Goal: Task Accomplishment & Management: Complete application form

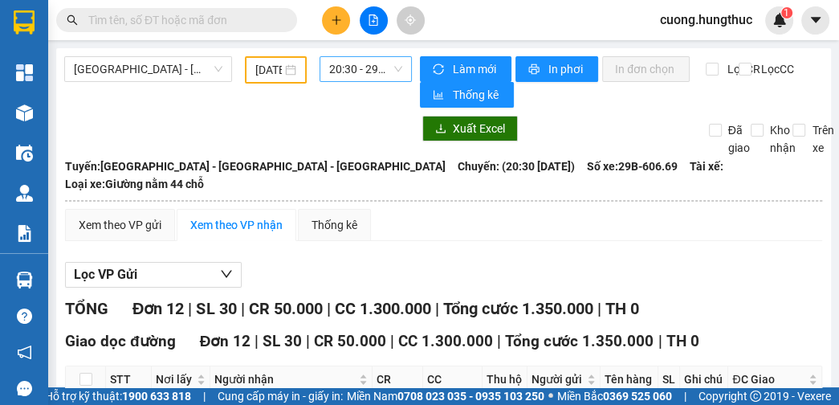
click at [350, 64] on span "20:30 - 29B-606.69" at bounding box center [365, 69] width 73 height 24
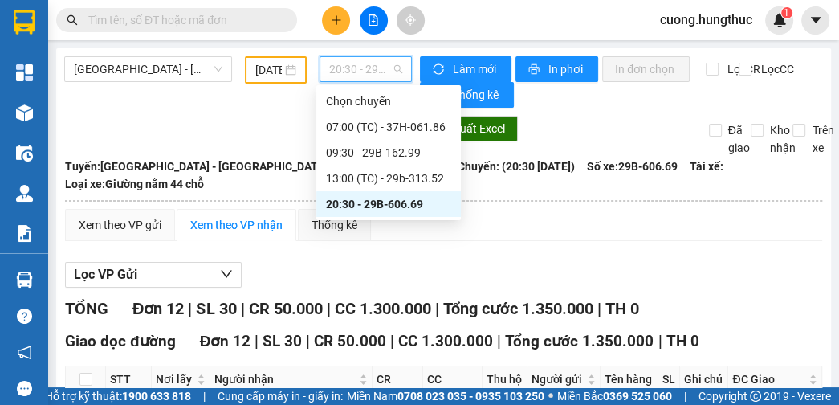
click at [390, 205] on div "20:30 - 29B-606.69" at bounding box center [388, 204] width 125 height 18
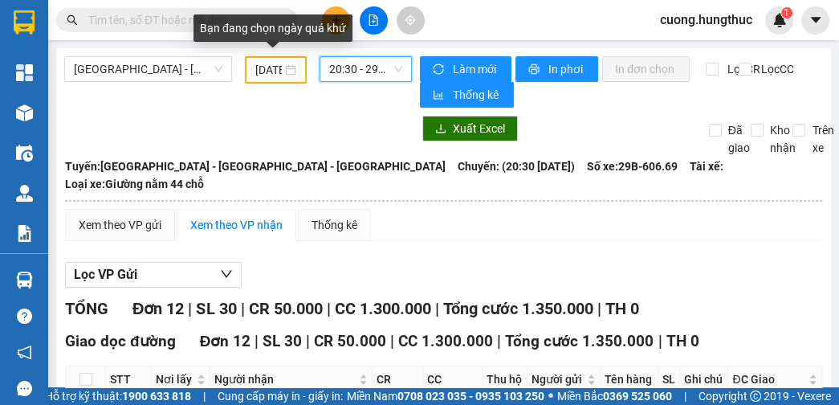
click at [263, 71] on input "[DATE]" at bounding box center [268, 70] width 27 height 18
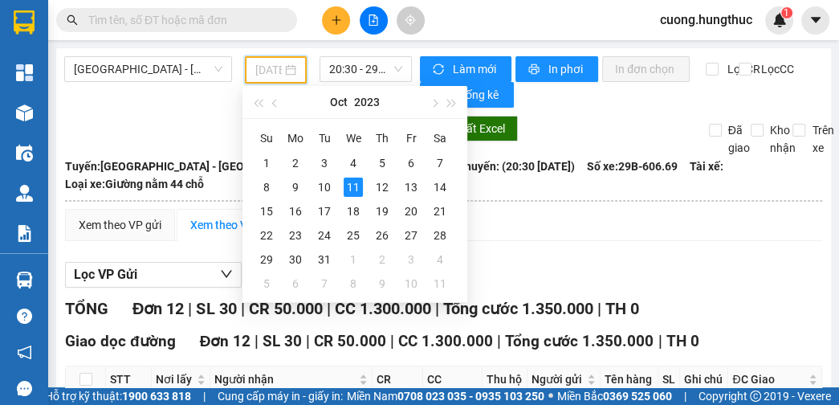
click at [353, 182] on div "11" at bounding box center [353, 187] width 19 height 19
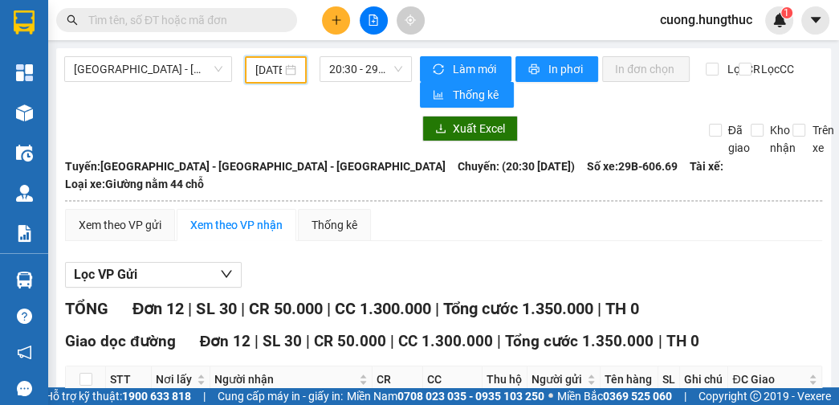
click at [264, 67] on input "[DATE]" at bounding box center [268, 70] width 27 height 18
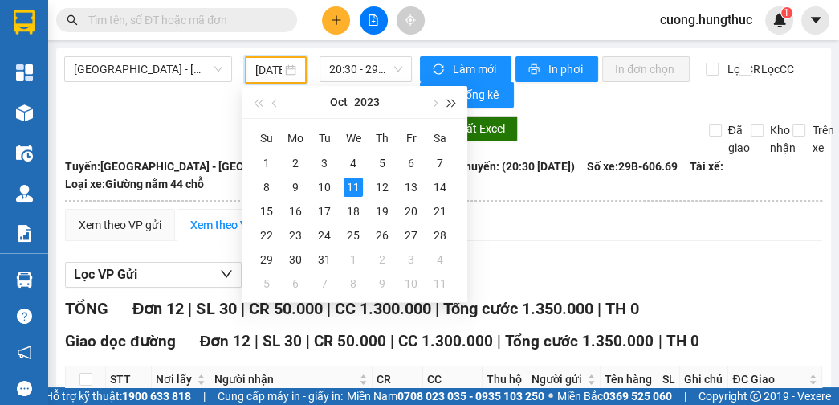
click at [448, 103] on span "button" at bounding box center [452, 104] width 8 height 8
click at [440, 189] on div "11" at bounding box center [440, 187] width 19 height 19
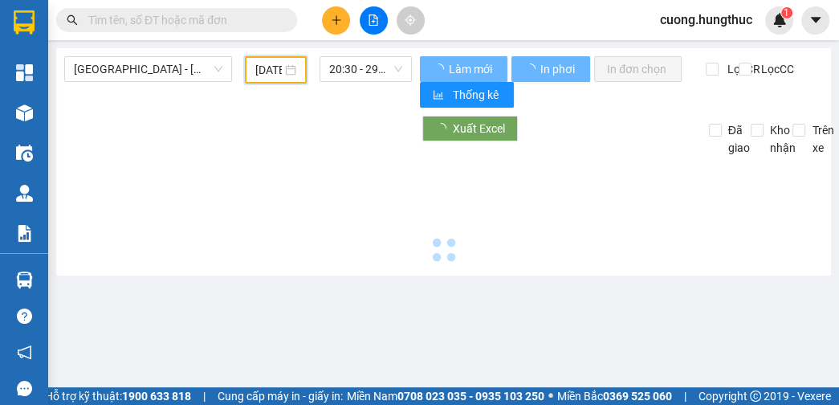
type input "[DATE]"
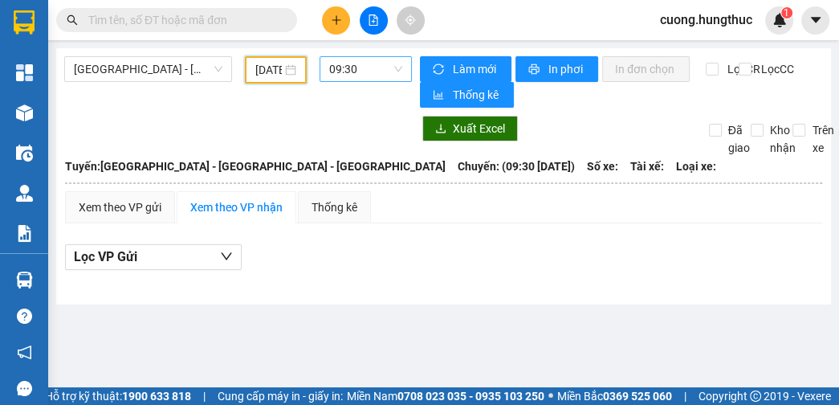
click at [373, 63] on span "09:30" at bounding box center [365, 69] width 73 height 24
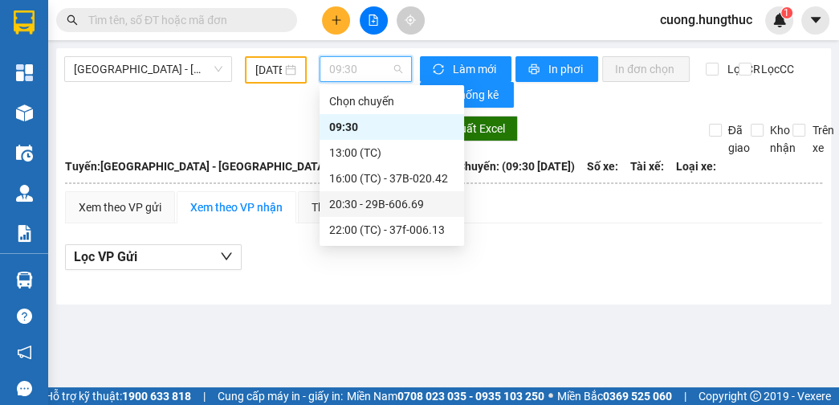
click at [399, 198] on div "20:30 - 29B-606.69" at bounding box center [391, 204] width 125 height 18
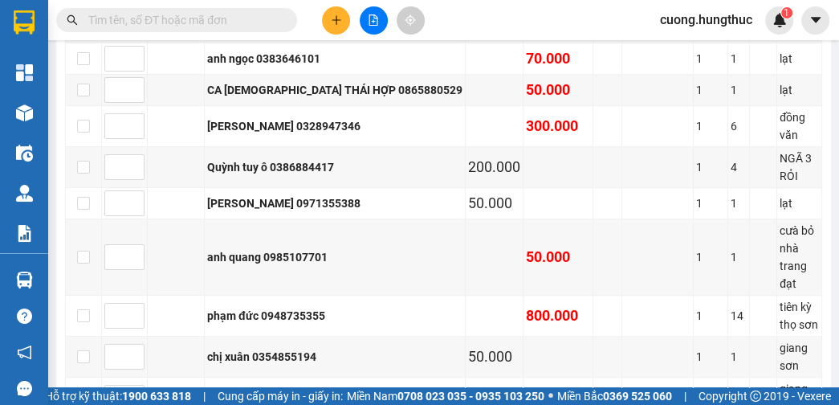
scroll to position [796, 0]
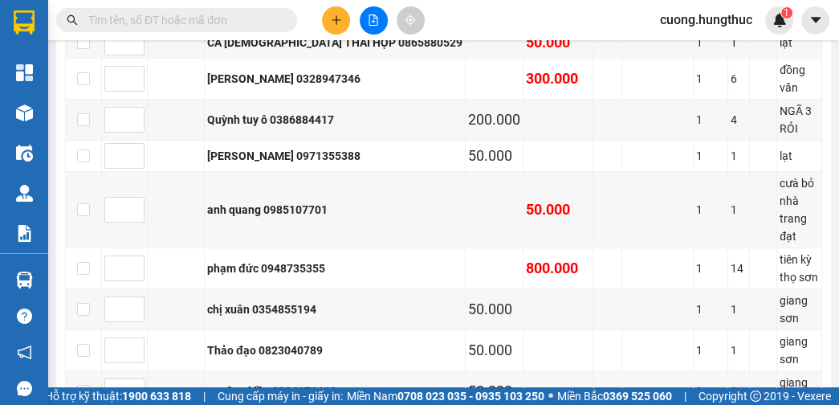
click at [344, 20] on button at bounding box center [336, 20] width 28 height 28
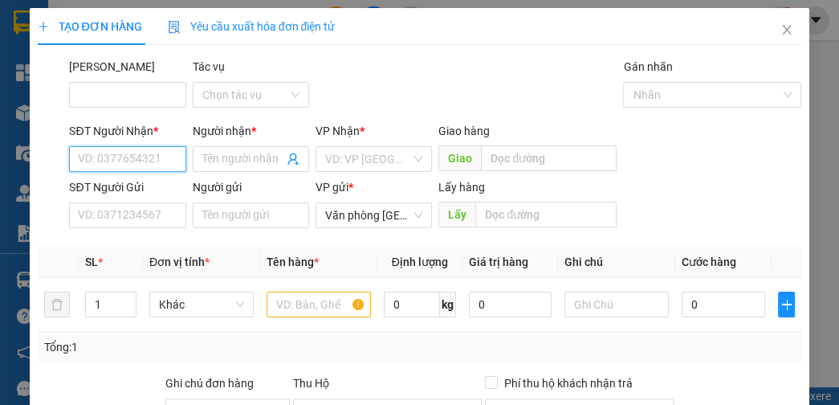
drag, startPoint x: 144, startPoint y: 161, endPoint x: 123, endPoint y: 131, distance: 36.3
click at [143, 161] on input "SĐT Người Nhận *" at bounding box center [127, 159] width 116 height 26
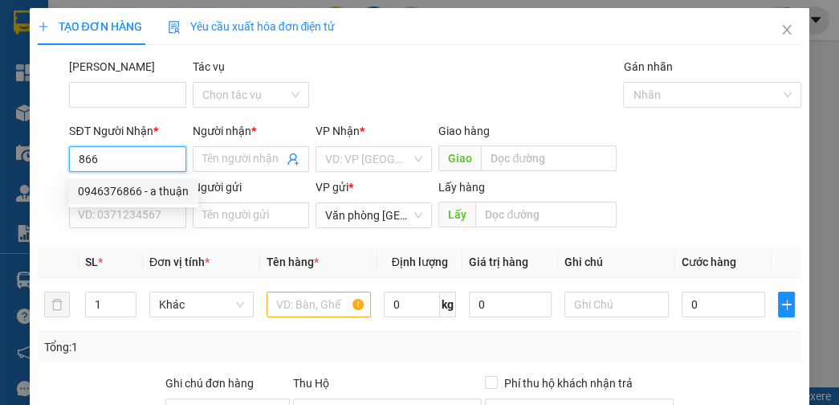
click at [153, 188] on div "0946376866 - a thuận" at bounding box center [133, 191] width 111 height 18
type input "0946376866"
type input "a thuận"
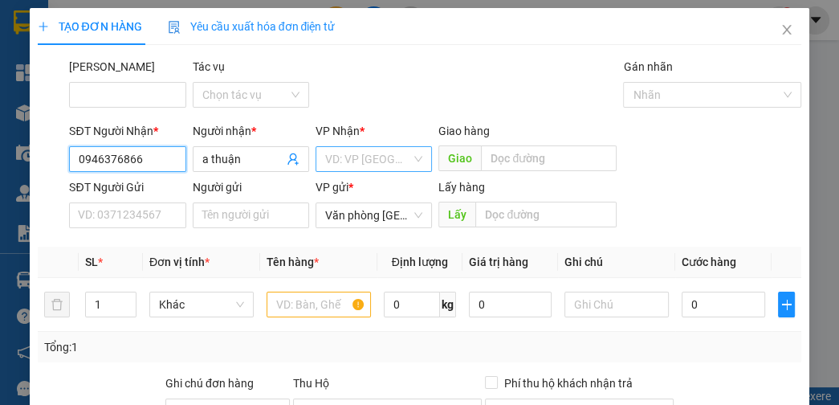
type input "0946376866"
click at [357, 169] on input "search" at bounding box center [368, 159] width 86 height 24
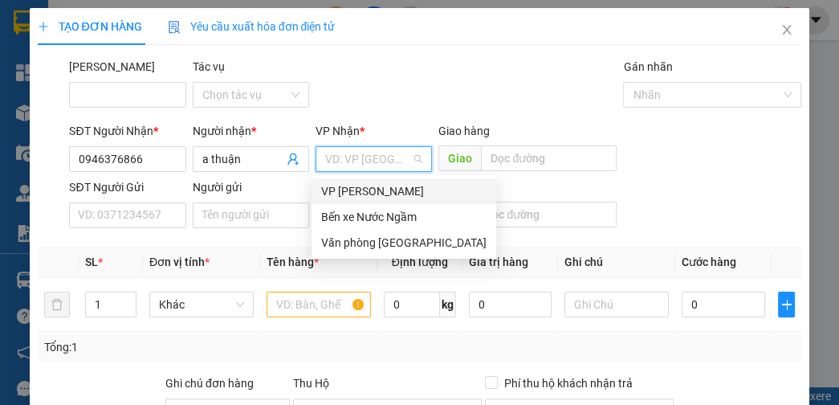
click at [368, 194] on div "VP [PERSON_NAME]" at bounding box center [403, 191] width 165 height 18
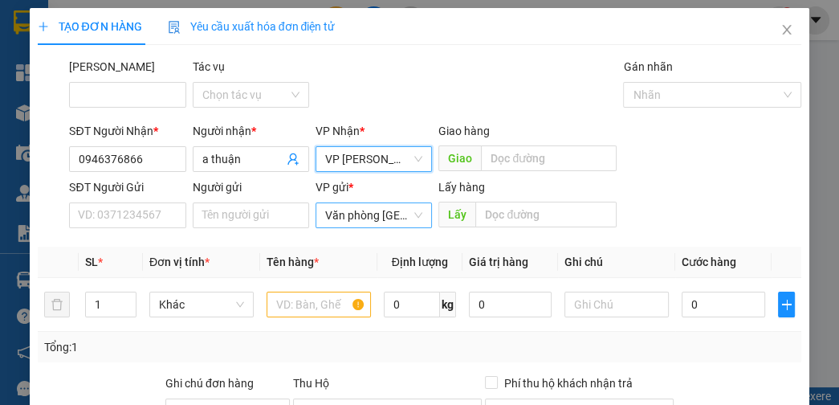
click at [366, 212] on span "Văn phòng [GEOGRAPHIC_DATA]" at bounding box center [373, 215] width 97 height 24
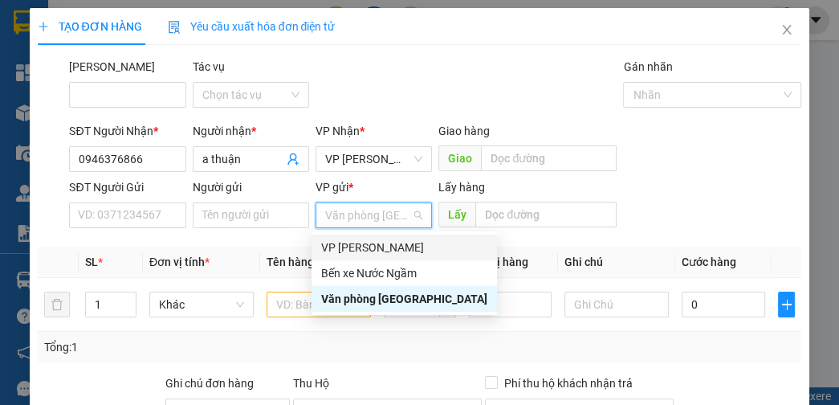
click at [365, 244] on div "VP [PERSON_NAME]" at bounding box center [404, 248] width 166 height 18
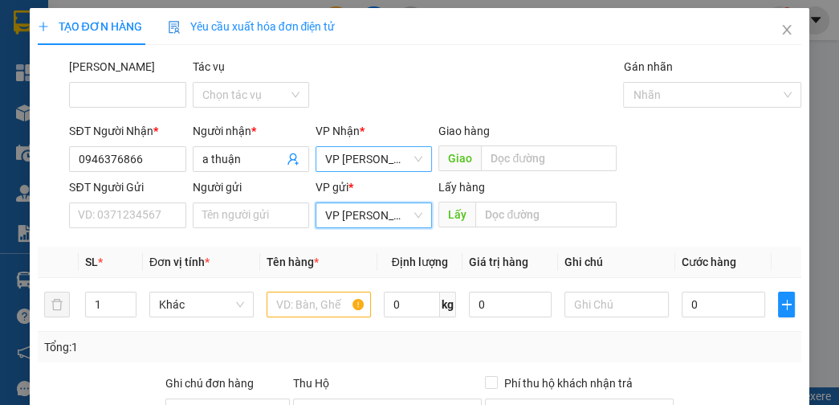
click at [365, 161] on span "VP [PERSON_NAME]" at bounding box center [373, 159] width 97 height 24
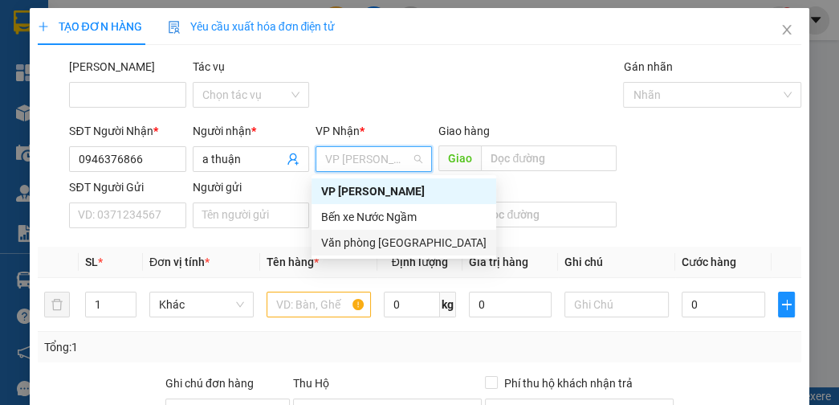
click at [366, 243] on div "Văn phòng [GEOGRAPHIC_DATA]" at bounding box center [403, 243] width 165 height 18
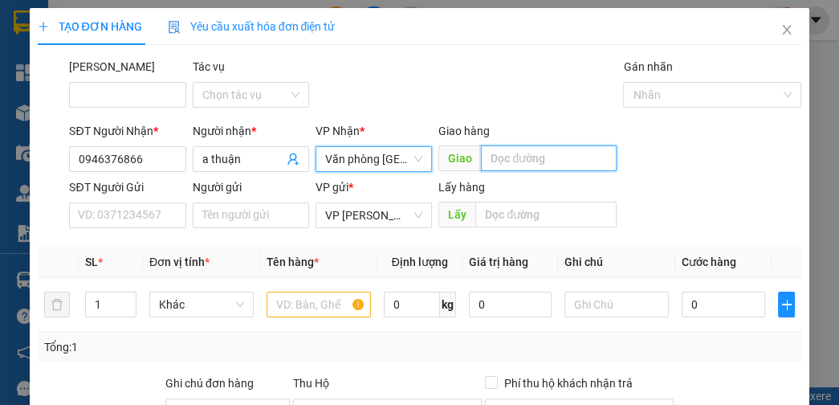
click at [541, 167] on input "text" at bounding box center [549, 158] width 136 height 26
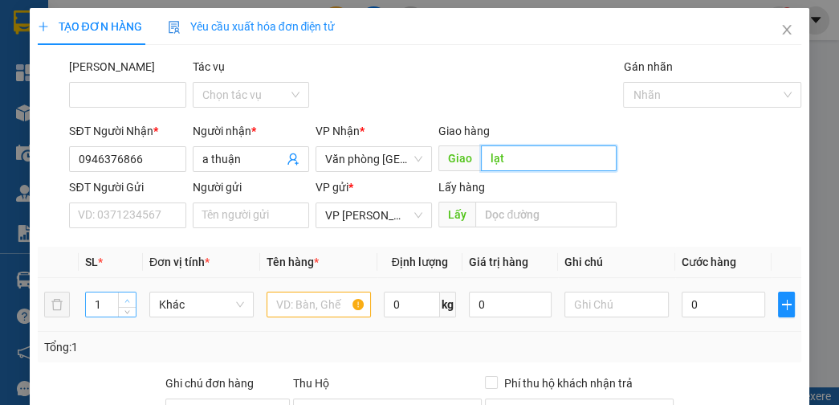
type input "lạt"
type input "2"
click at [129, 296] on span "up" at bounding box center [128, 301] width 10 height 10
click at [292, 307] on input "text" at bounding box center [319, 305] width 104 height 26
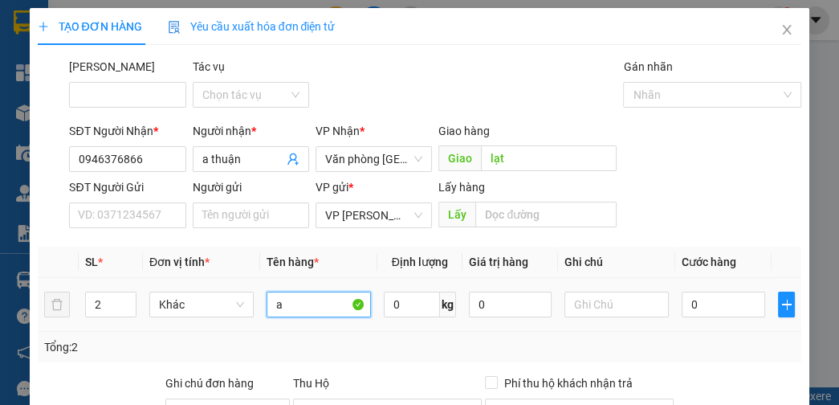
type input "a"
type input "2"
type input "20"
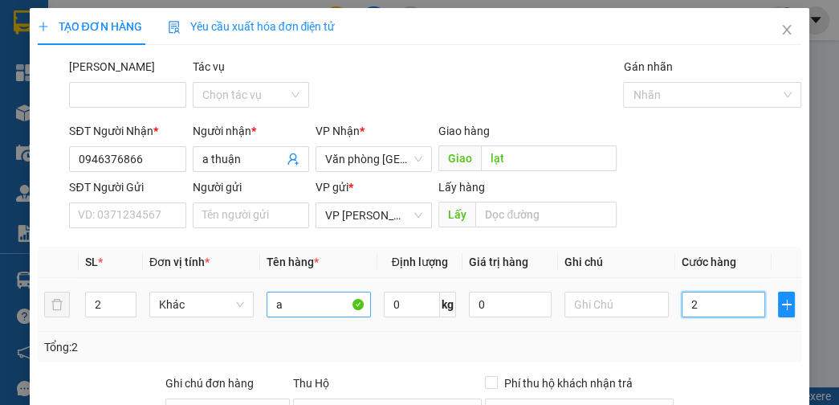
type input "20"
type input "200"
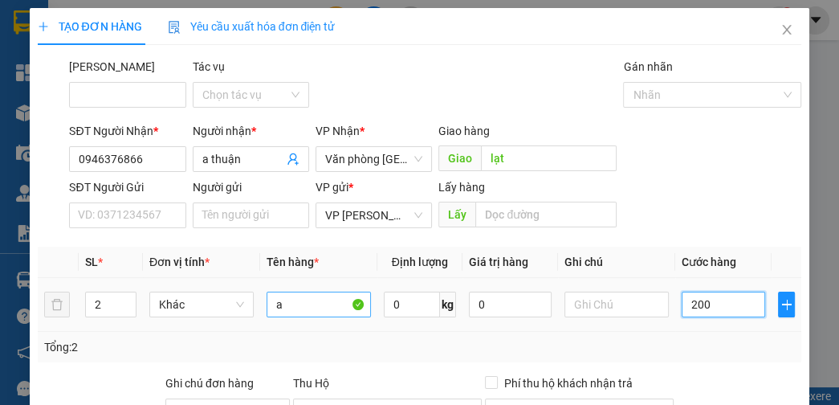
type input "2.000"
type input "20.000"
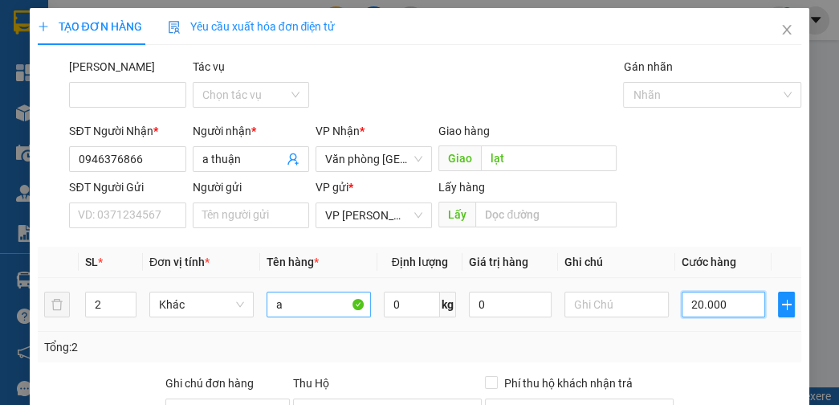
type input "20.000"
type input "200.000"
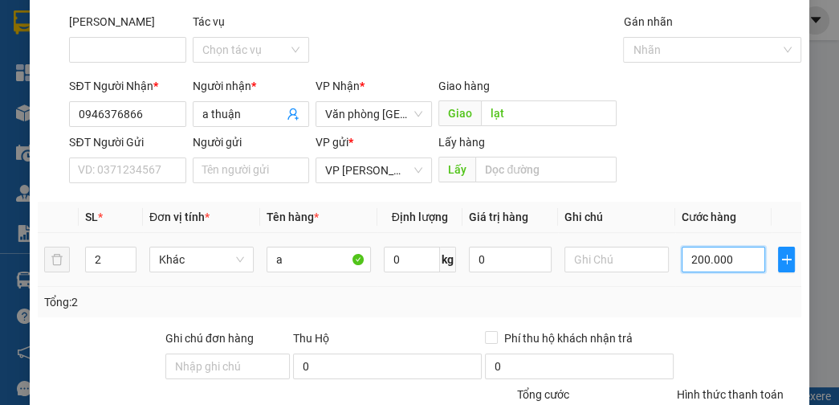
scroll to position [182, 0]
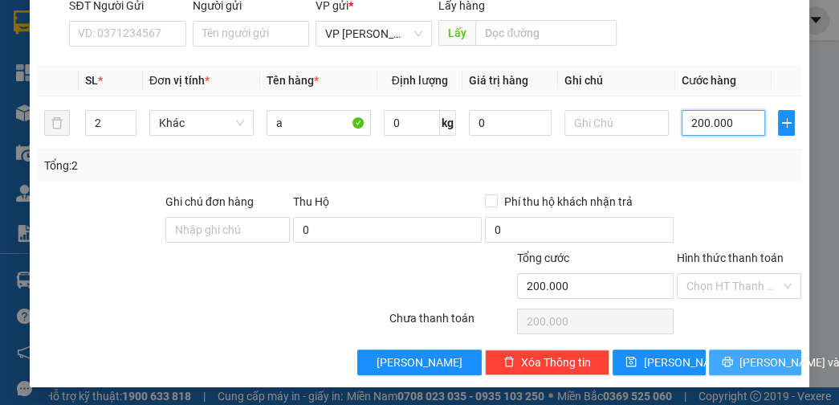
type input "200.000"
drag, startPoint x: 737, startPoint y: 360, endPoint x: 722, endPoint y: 360, distance: 14.5
click at [740, 360] on span "[PERSON_NAME] và In" at bounding box center [796, 362] width 112 height 18
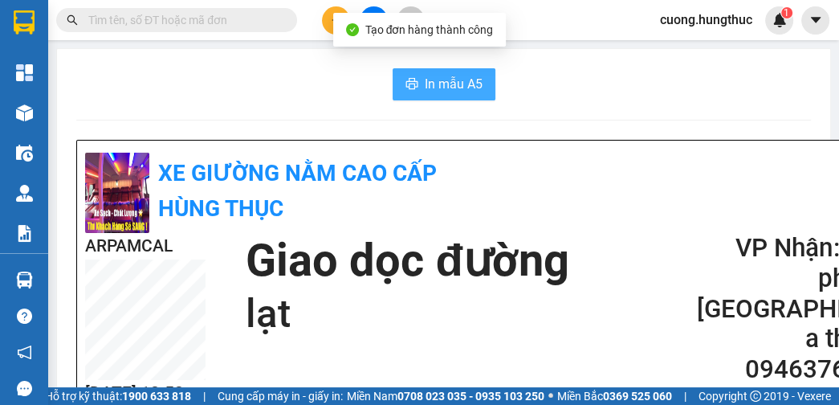
click at [463, 71] on button "In mẫu A5" at bounding box center [444, 84] width 103 height 32
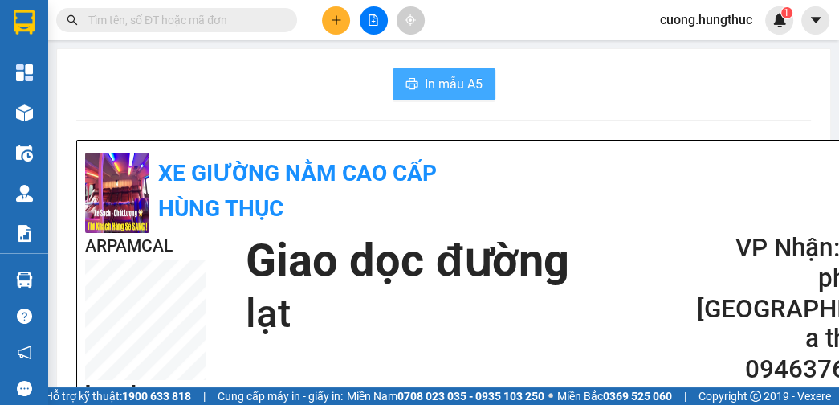
click at [426, 83] on span "In mẫu A5" at bounding box center [454, 84] width 58 height 20
click at [345, 24] on button at bounding box center [336, 20] width 28 height 28
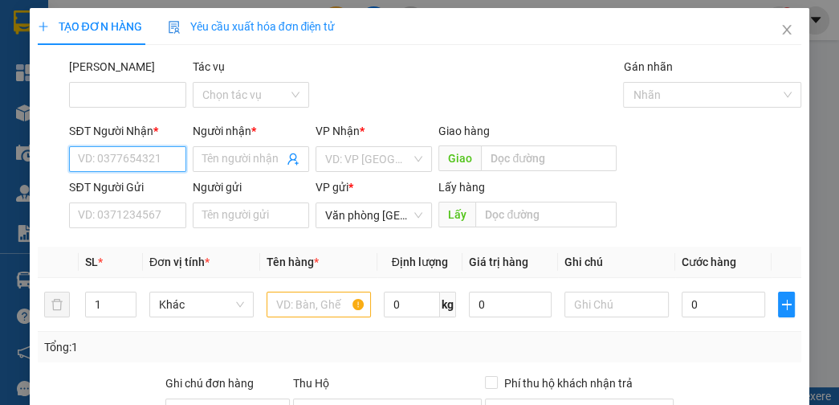
click at [164, 159] on input "SĐT Người Nhận *" at bounding box center [127, 159] width 116 height 26
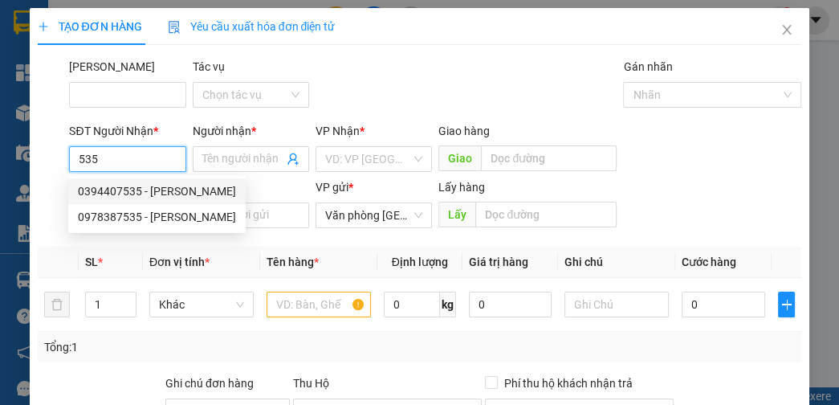
click at [152, 196] on div "0394407535 - [PERSON_NAME]" at bounding box center [157, 191] width 158 height 18
type input "0394407535"
type input "[PERSON_NAME]"
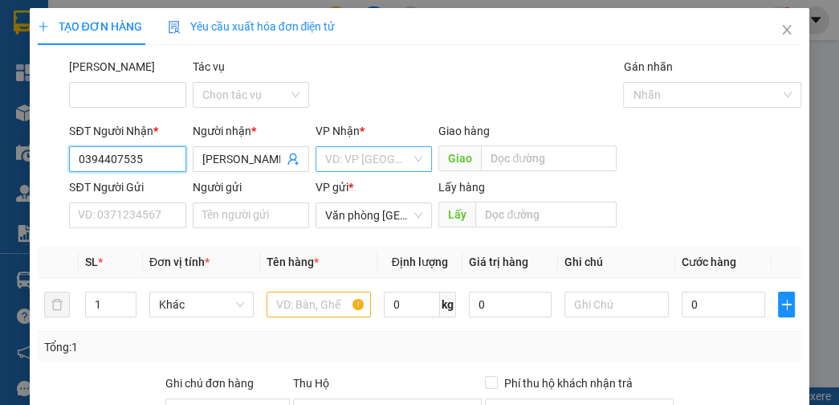
type input "0394407535"
click at [342, 153] on input "search" at bounding box center [368, 159] width 86 height 24
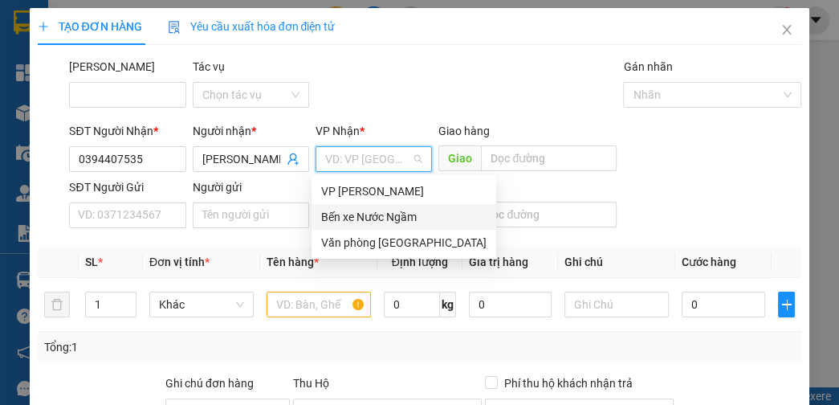
click at [353, 219] on div "Bến xe Nước Ngầm" at bounding box center [403, 217] width 165 height 18
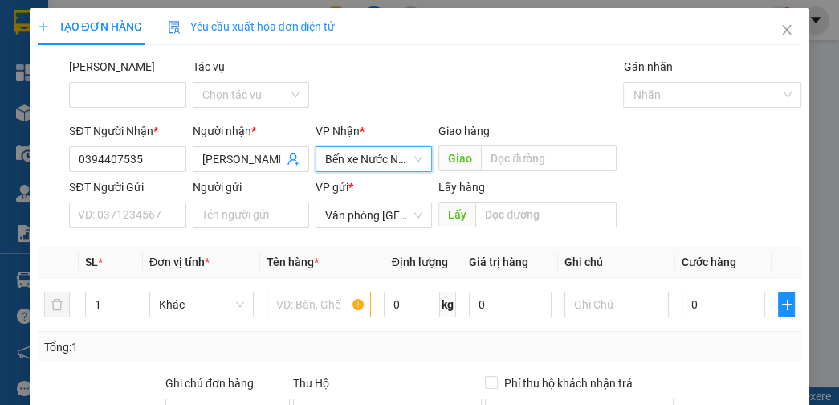
click at [366, 149] on span "Bến xe Nước Ngầm" at bounding box center [373, 159] width 97 height 24
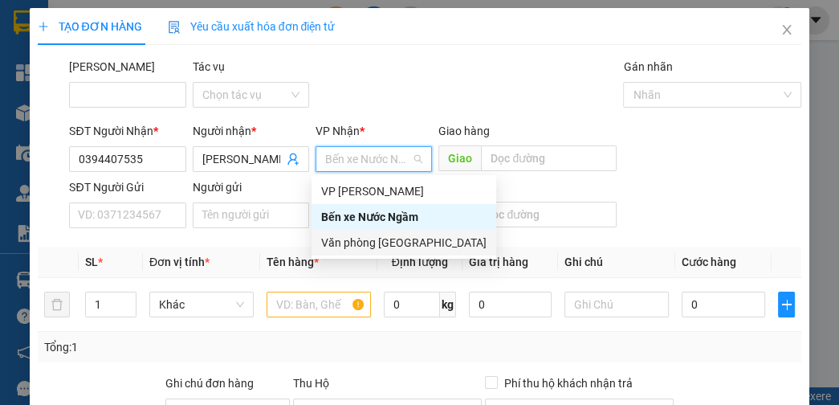
click at [379, 247] on div "Văn phòng [GEOGRAPHIC_DATA]" at bounding box center [403, 243] width 165 height 18
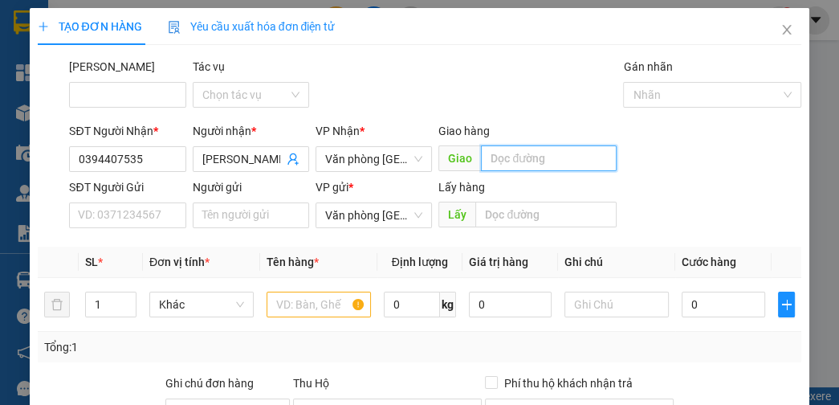
click at [527, 166] on input "text" at bounding box center [549, 158] width 136 height 26
click at [405, 215] on span "Văn phòng [GEOGRAPHIC_DATA]" at bounding box center [373, 215] width 97 height 24
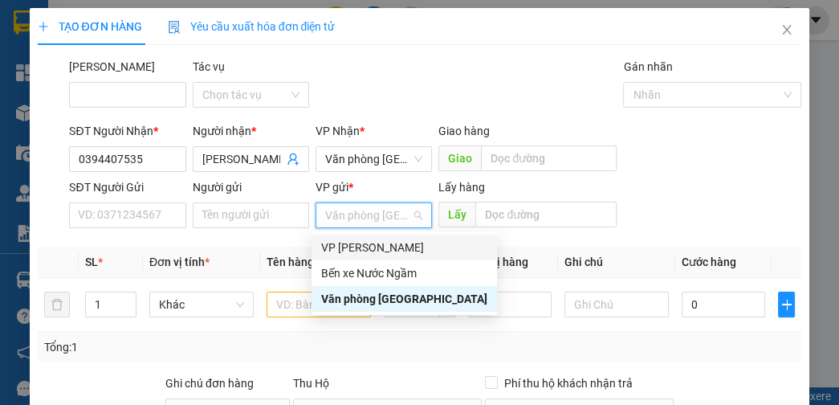
click at [382, 249] on div "VP [PERSON_NAME]" at bounding box center [404, 248] width 166 height 18
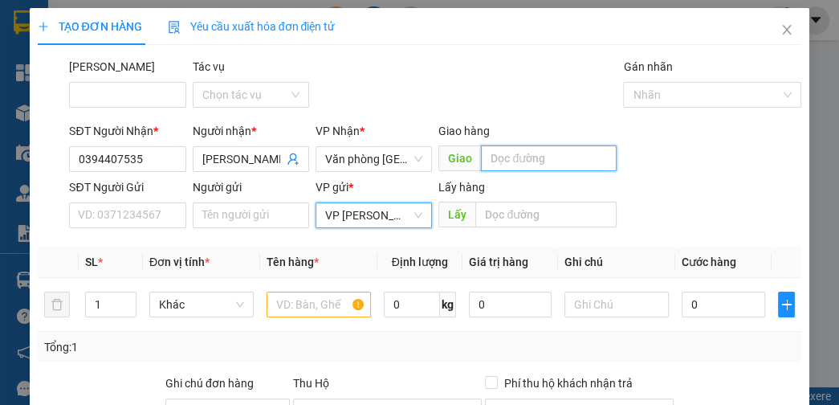
click at [530, 155] on input "text" at bounding box center [549, 158] width 136 height 26
type input "d"
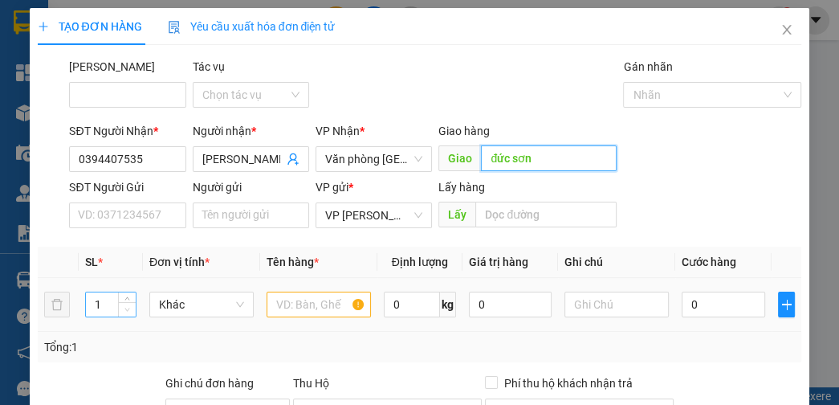
click at [126, 308] on icon "down" at bounding box center [128, 310] width 6 height 6
type input "đức sơn"
type input "2"
click at [129, 298] on icon "up" at bounding box center [128, 301] width 6 height 6
click at [294, 308] on input "text" at bounding box center [319, 305] width 104 height 26
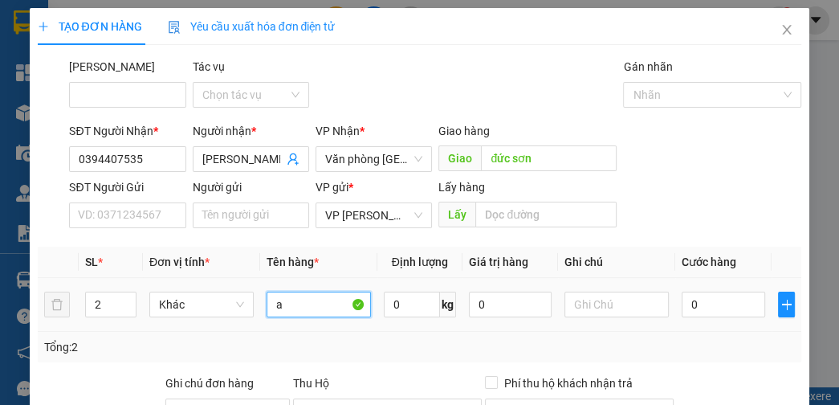
type input "a"
type input "1"
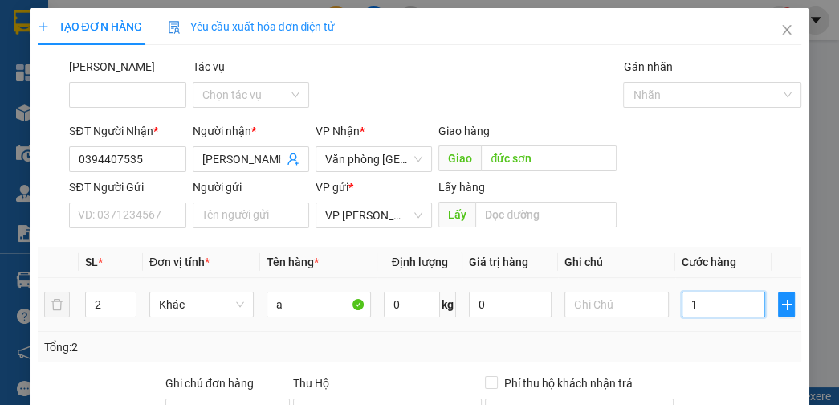
type input "15"
type input "150"
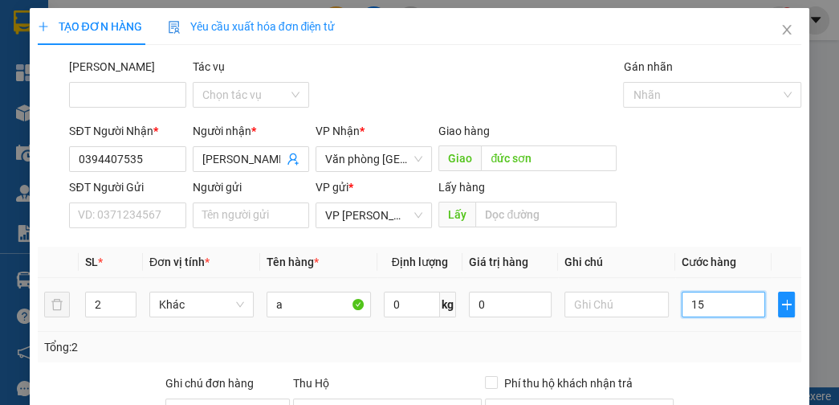
type input "150"
type input "1.500"
type input "15.000"
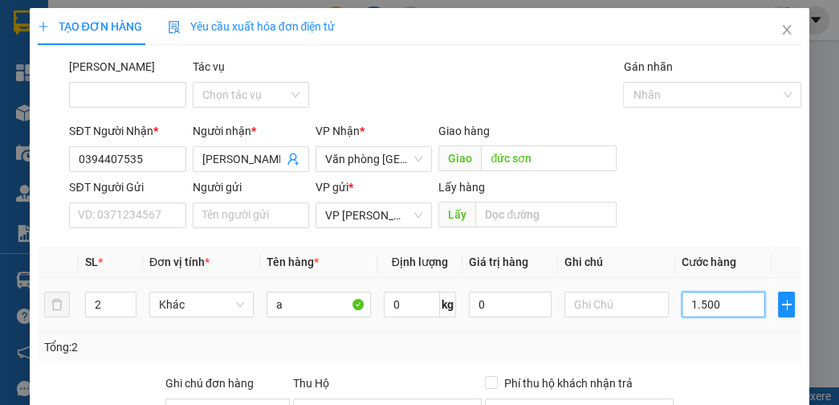
type input "15.000"
type input "150.000"
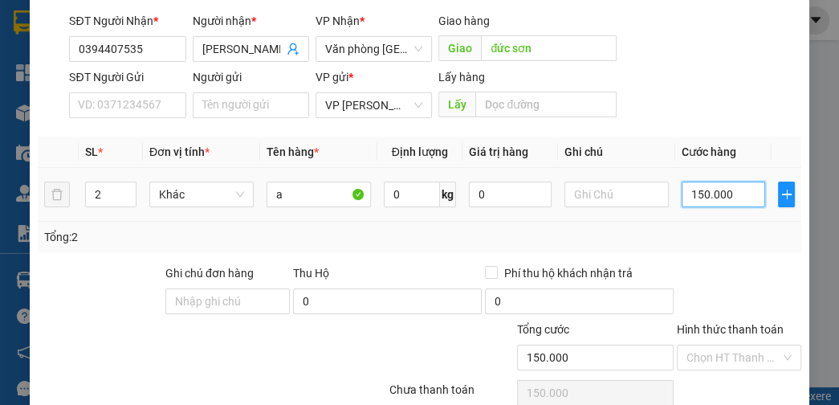
scroll to position [182, 0]
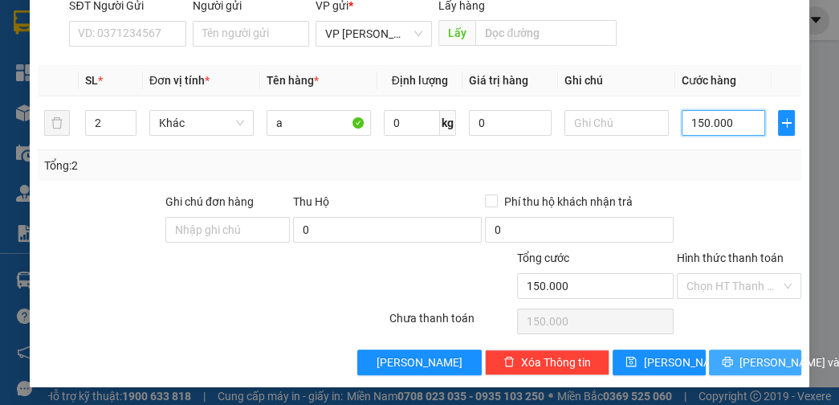
type input "150.000"
click at [740, 357] on span "[PERSON_NAME] và In" at bounding box center [796, 362] width 112 height 18
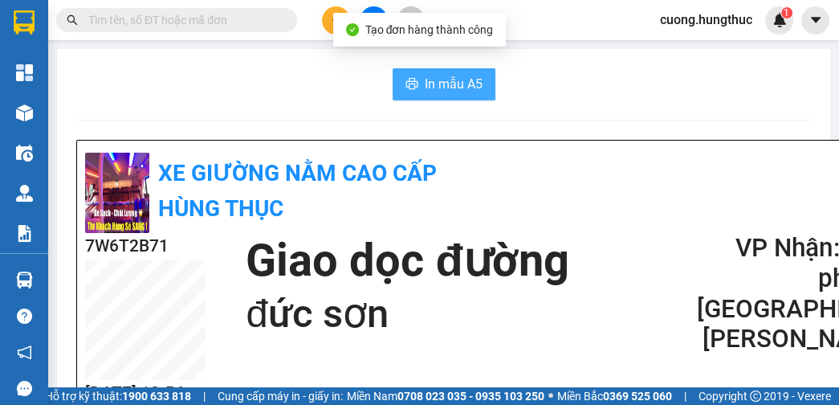
click at [441, 84] on span "In mẫu A5" at bounding box center [454, 84] width 58 height 20
